Goal: Browse casually

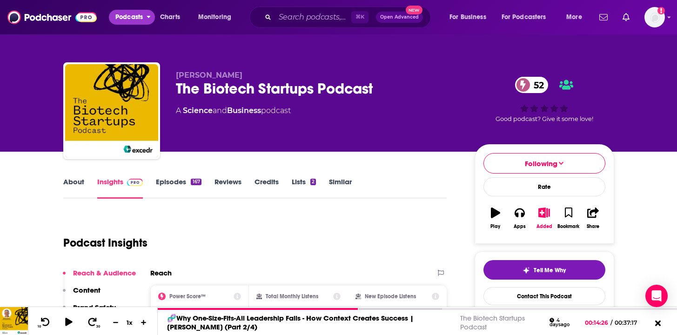
click at [134, 19] on span "Podcasts" at bounding box center [128, 17] width 27 height 13
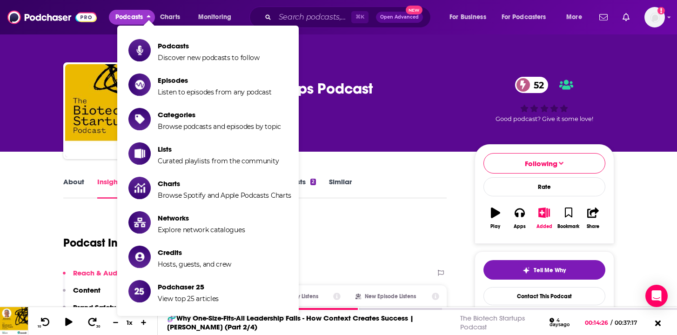
click at [134, 19] on span "Podcasts" at bounding box center [128, 17] width 27 height 13
